Goal: Transaction & Acquisition: Obtain resource

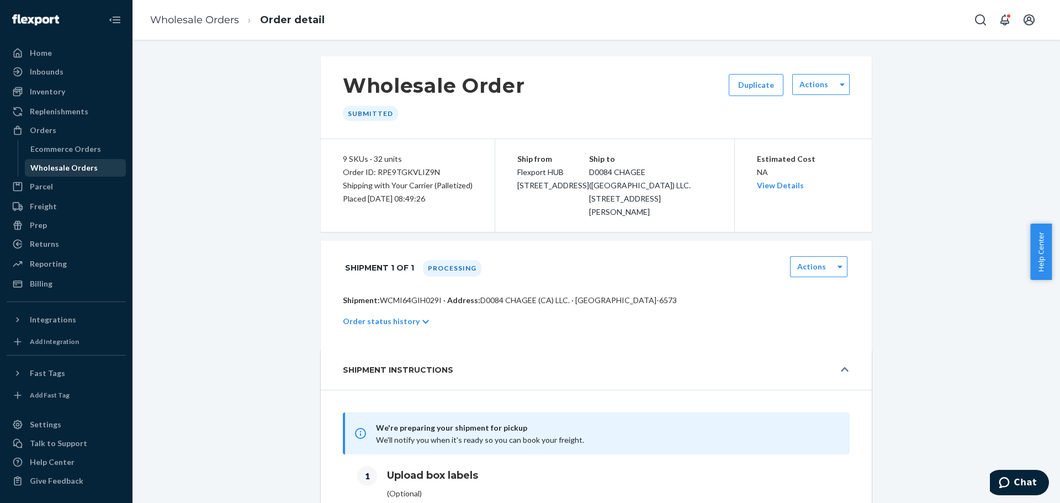
drag, startPoint x: 65, startPoint y: 160, endPoint x: 49, endPoint y: 162, distance: 15.6
click at [65, 160] on div "Wholesale Orders" at bounding box center [75, 167] width 99 height 15
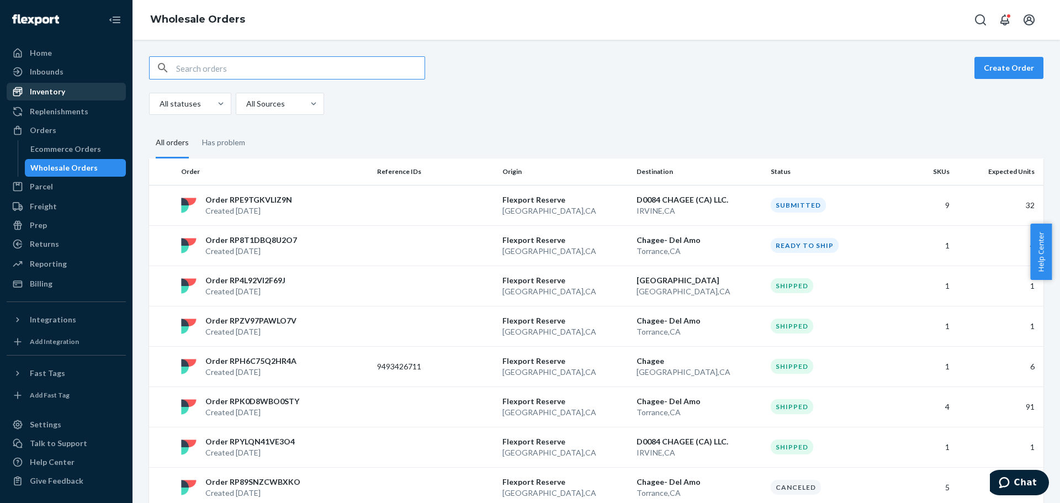
click at [77, 90] on div "Inventory" at bounding box center [66, 91] width 117 height 15
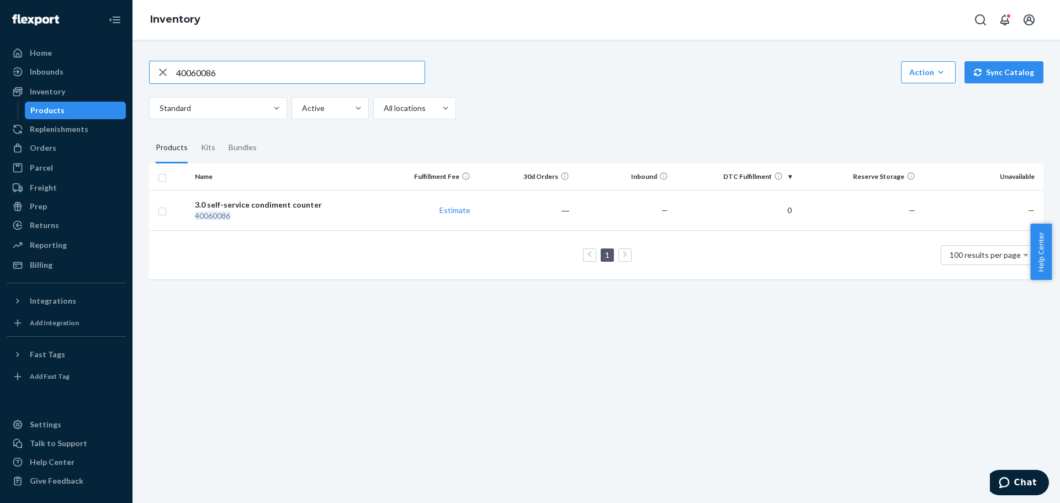
click at [206, 71] on input "40060086" at bounding box center [300, 72] width 248 height 22
click at [327, 203] on div "3.0 self-service condiment counter" at bounding box center [283, 204] width 177 height 11
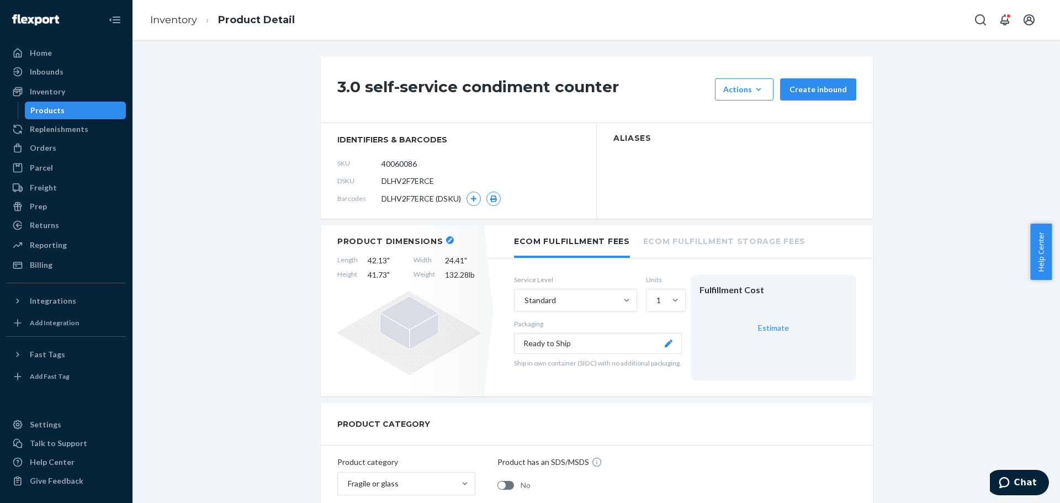
click at [376, 76] on div "3.0 self-service condiment counter Actions Add components Hide Create inbound" at bounding box center [597, 89] width 552 height 67
click at [346, 91] on h1 "3.0 self-service condiment counter" at bounding box center [523, 89] width 372 height 22
copy div "3.0 self-service condiment counter"
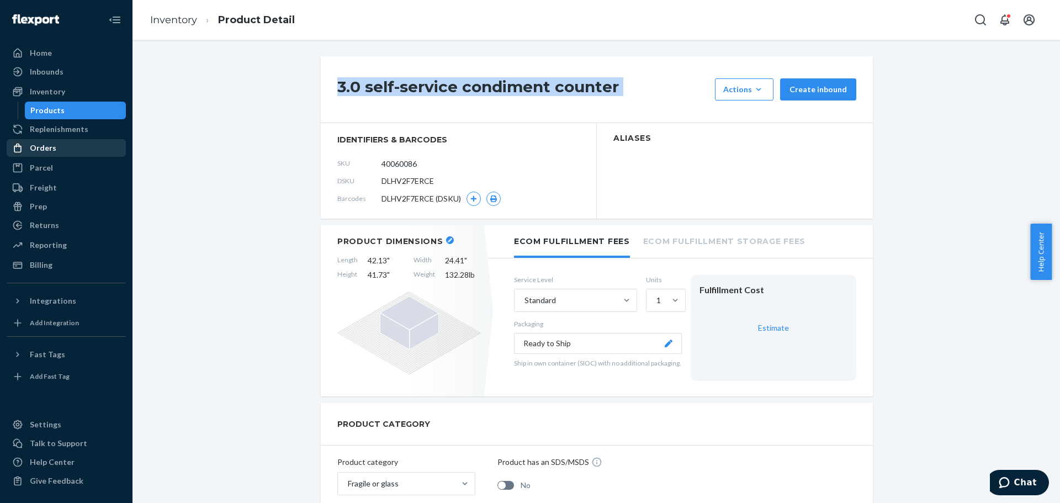
click at [65, 151] on div "Orders" at bounding box center [66, 147] width 117 height 15
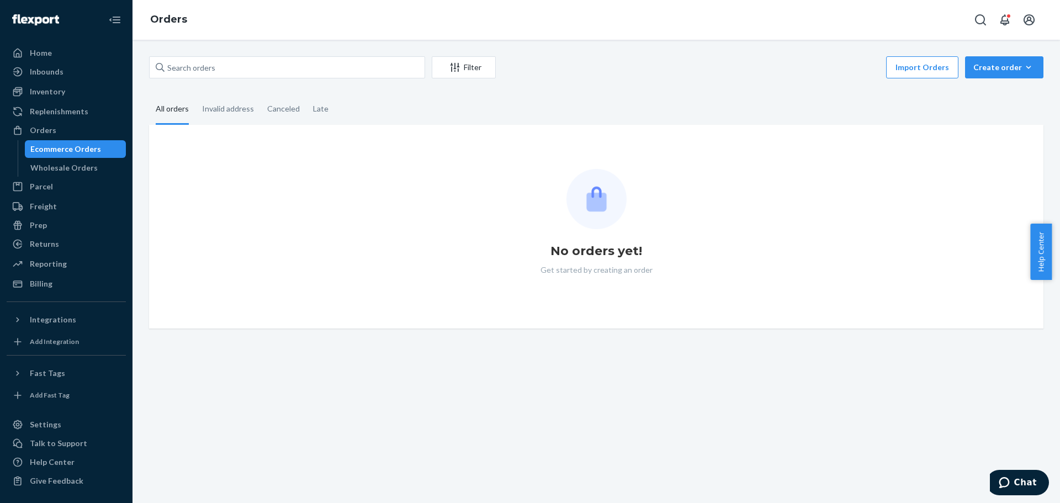
click at [63, 157] on link "Ecommerce Orders" at bounding box center [76, 149] width 102 height 18
click at [60, 162] on div "Wholesale Orders" at bounding box center [75, 167] width 99 height 15
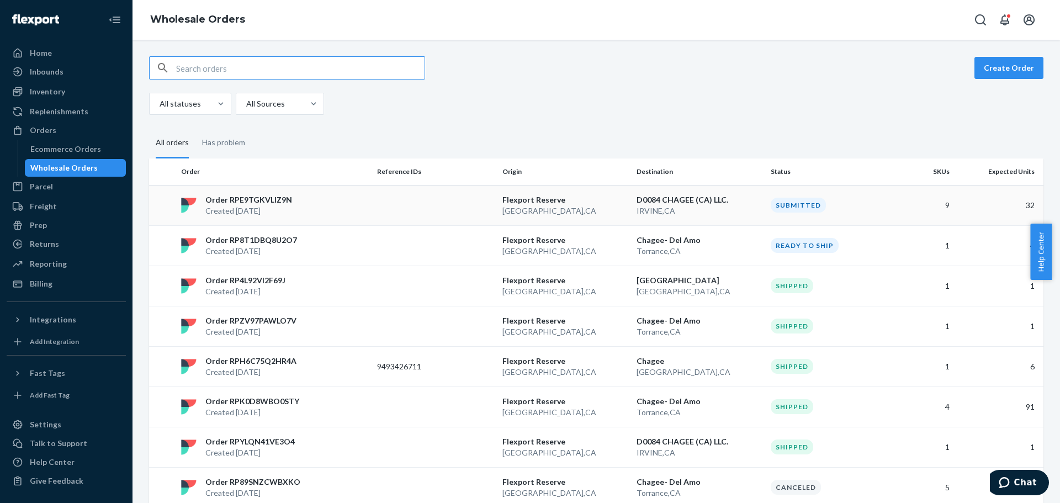
click at [713, 209] on p "[GEOGRAPHIC_DATA] , [GEOGRAPHIC_DATA]" at bounding box center [699, 210] width 125 height 11
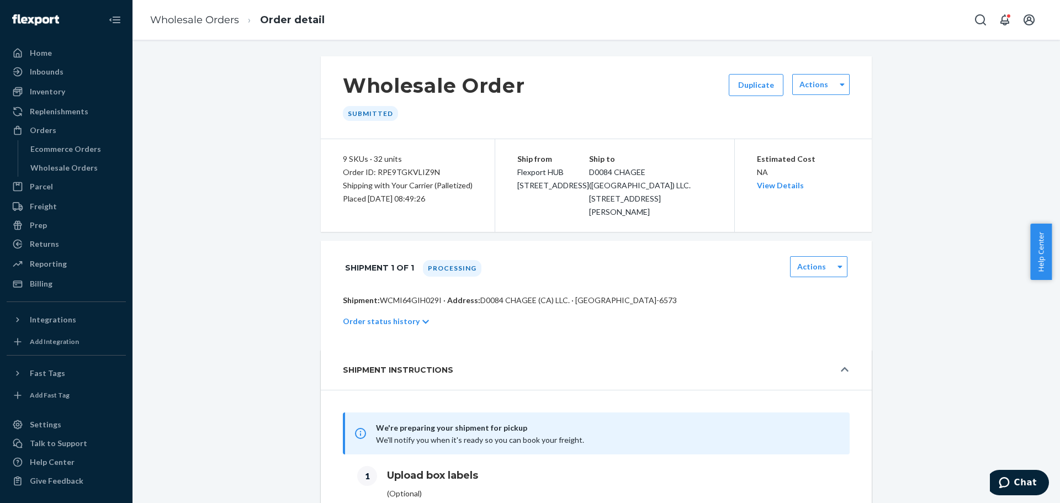
click at [364, 182] on p "Shipping with Your Carrier (Palletized)" at bounding box center [408, 185] width 130 height 13
click at [375, 172] on div "Order ID: RPE9TGKVLIZ9N" at bounding box center [408, 172] width 130 height 13
copy div "Order ID: RPE9TGKVLIZ9N"
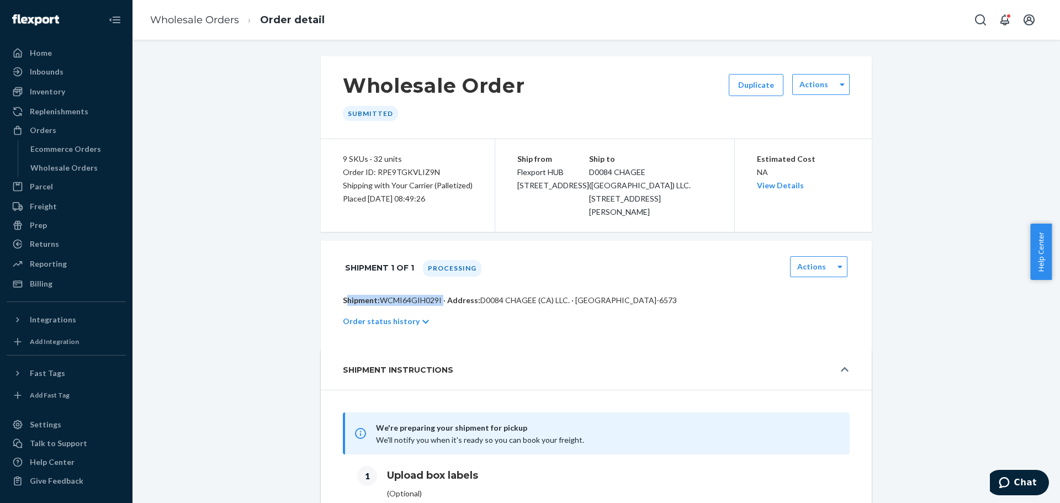
drag, startPoint x: 437, startPoint y: 285, endPoint x: 320, endPoint y: 284, distance: 116.5
click at [321, 295] on div "Shipment: WCMI64GIH029I · Address: D0084 CHAGEE ([GEOGRAPHIC_DATA]) LLC. · [GEO…" at bounding box center [596, 322] width 551 height 55
copy p "Shipment: WCMI64GIH029I"
click at [385, 170] on div "Order ID: RPE9TGKVLIZ9N" at bounding box center [408, 172] width 130 height 13
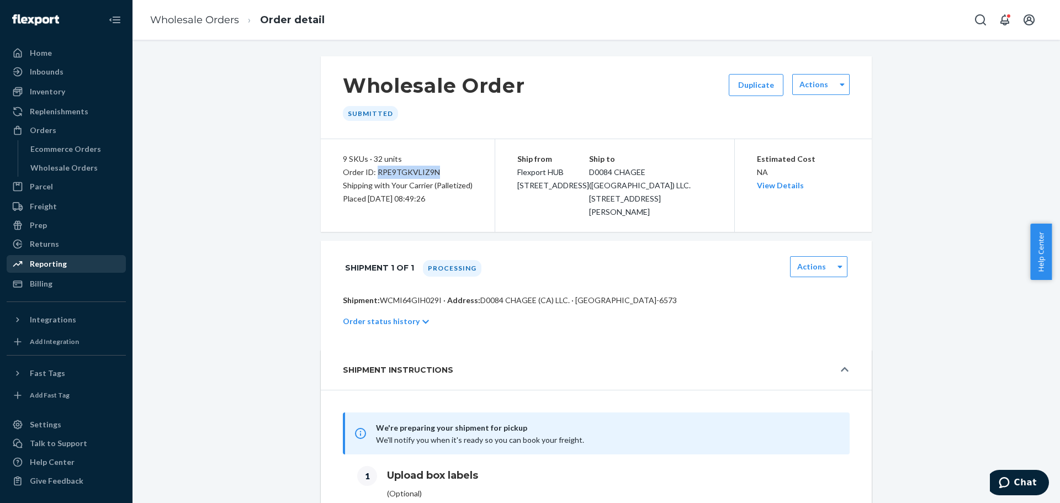
copy div "RPE9TGKVLIZ9N"
click at [389, 295] on p "Shipment: WCMI64GIH029I · Address: D0084 CHAGEE ([GEOGRAPHIC_DATA]) LLC. · [GEO…" at bounding box center [596, 300] width 507 height 11
copy p "WCMI64GIH029I"
click at [823, 261] on div "Actions" at bounding box center [812, 266] width 43 height 11
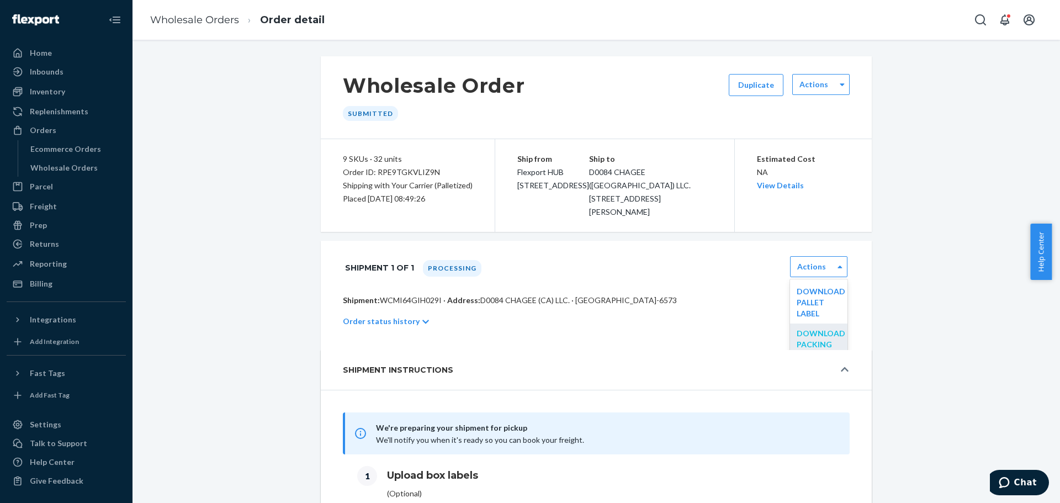
click at [822, 328] on link "Download Packing List" at bounding box center [821, 343] width 49 height 31
click at [387, 171] on div "Order ID: RPE9TGKVLIZ9N" at bounding box center [408, 172] width 130 height 13
copy div "RPE9TGKVLIZ9N"
